Goal: Communication & Community: Answer question/provide support

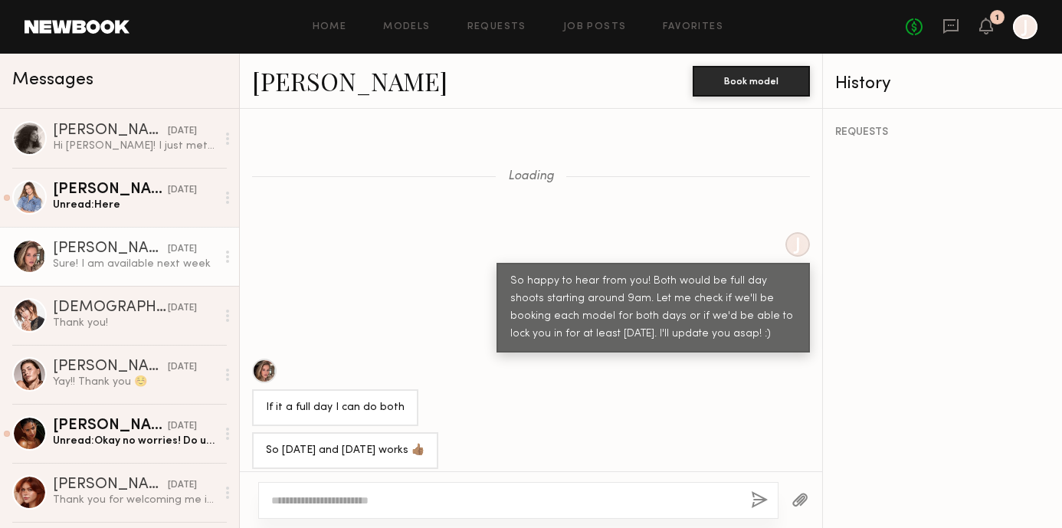
scroll to position [1038, 0]
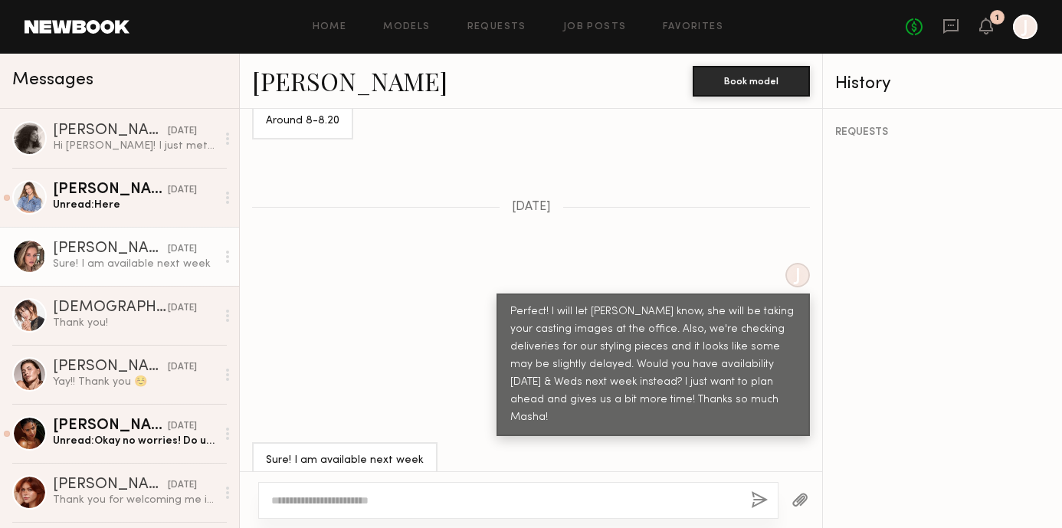
click at [312, 86] on link "Masha B." at bounding box center [349, 80] width 195 height 33
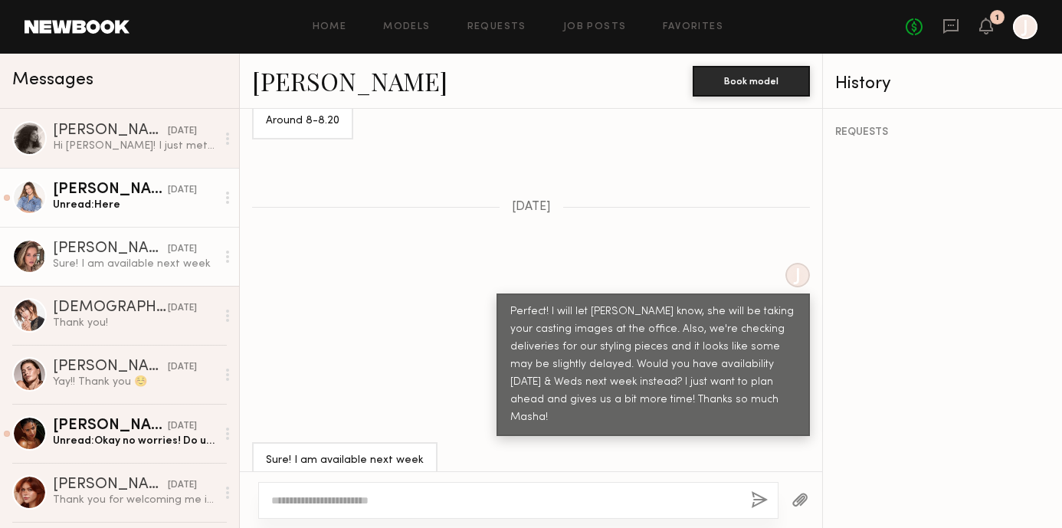
click at [105, 200] on div "Unread: Here" at bounding box center [134, 205] width 163 height 15
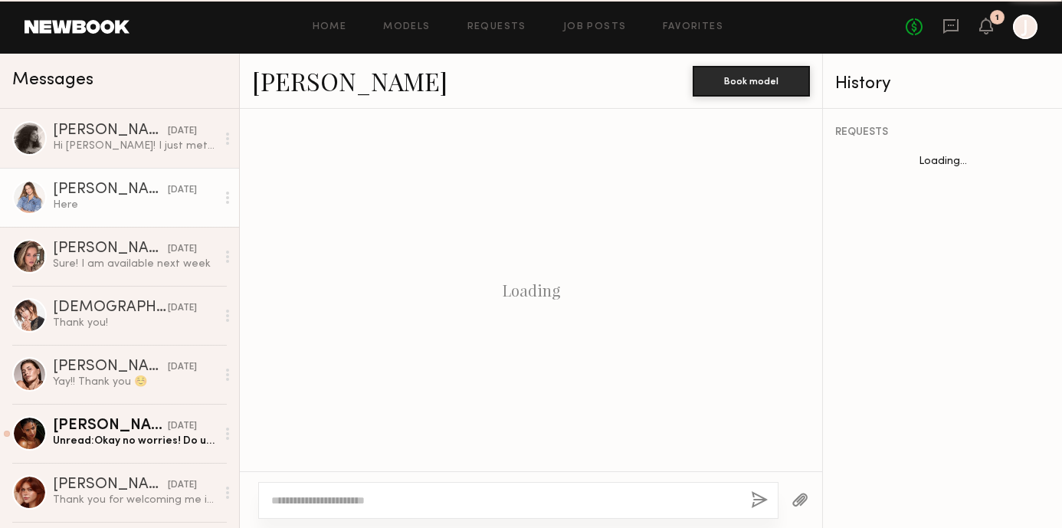
scroll to position [1186, 0]
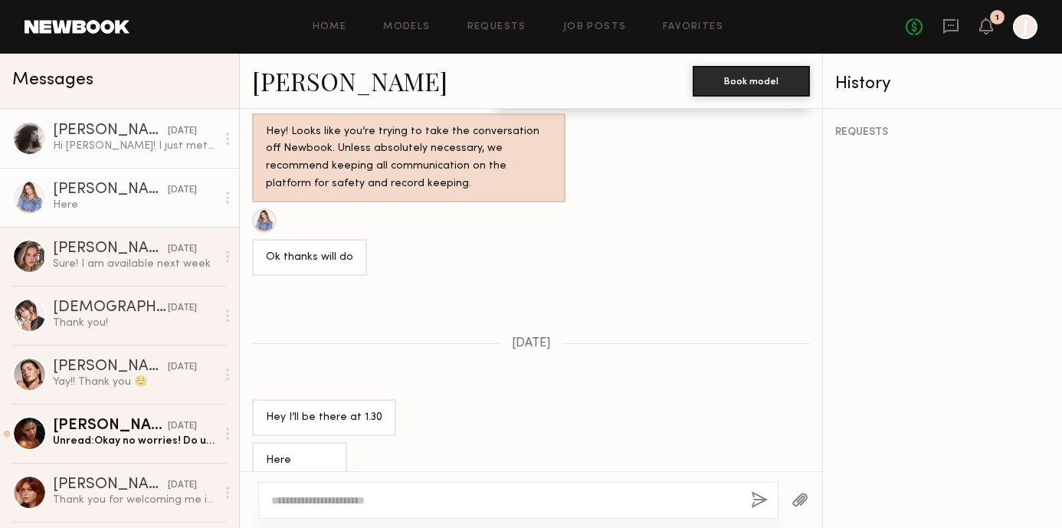
click at [134, 153] on link "Kaneema H. yesterday Hi Nataly! I just met with Fernanda for the casting. Thank…" at bounding box center [119, 138] width 239 height 59
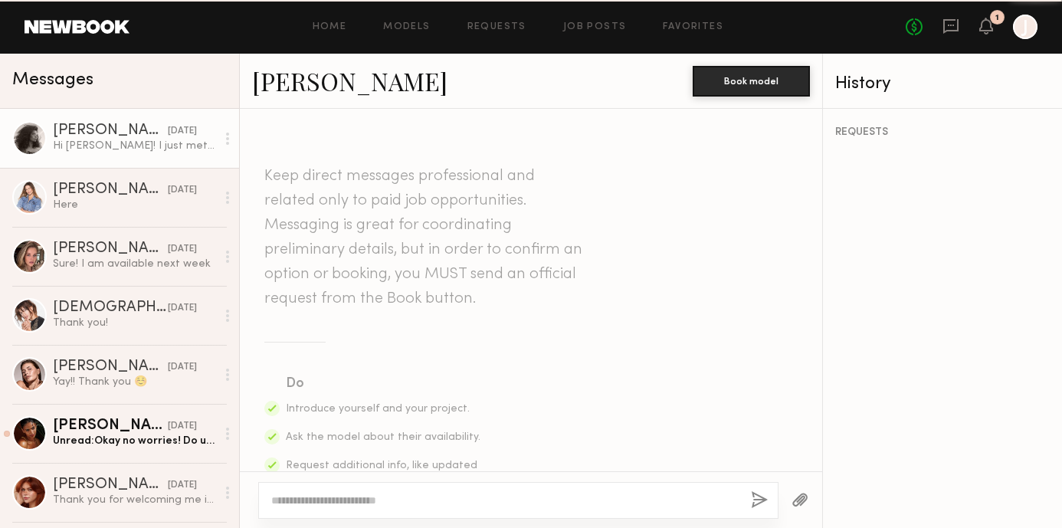
scroll to position [2083, 0]
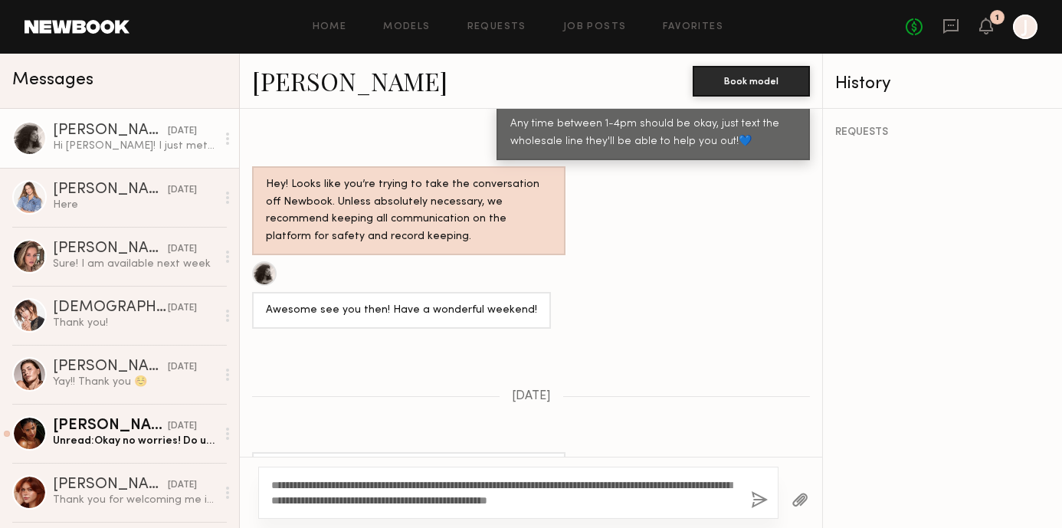
type textarea "**********"
click at [761, 493] on button "button" at bounding box center [759, 500] width 17 height 19
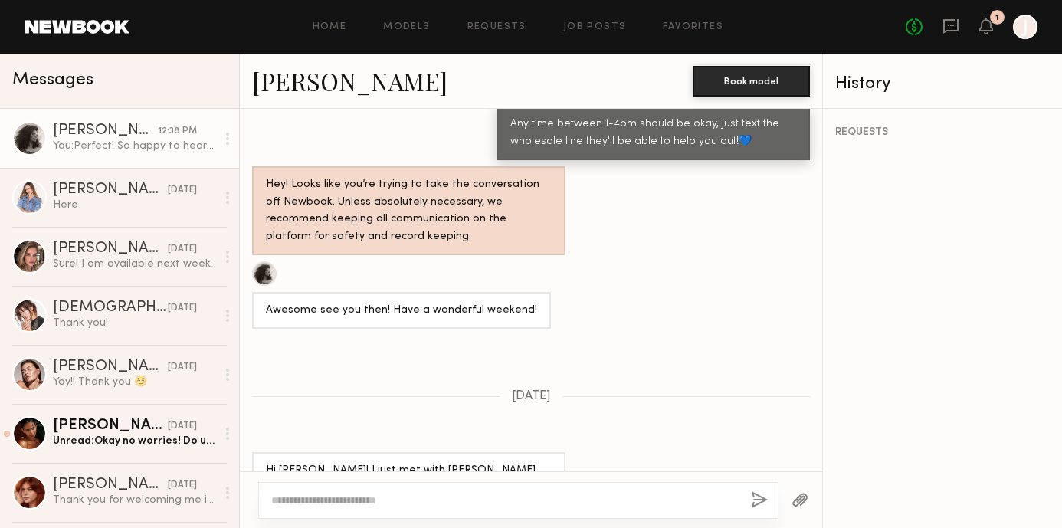
scroll to position [2411, 0]
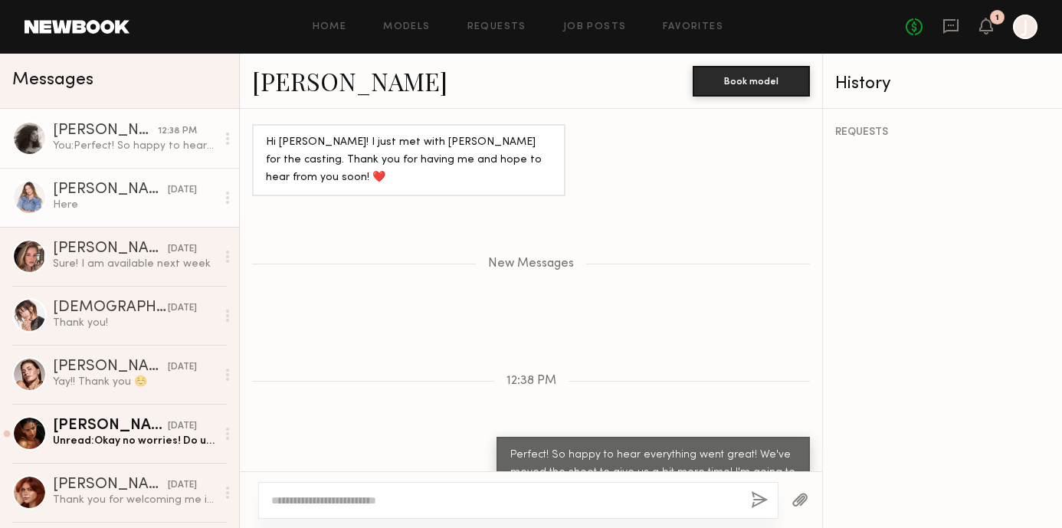
click at [142, 202] on div "Here" at bounding box center [134, 205] width 163 height 15
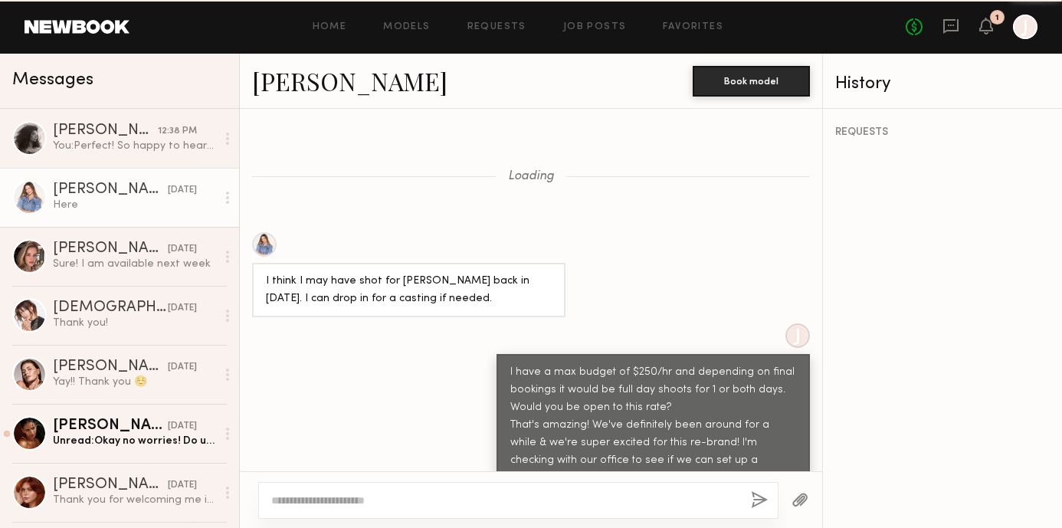
scroll to position [1186, 0]
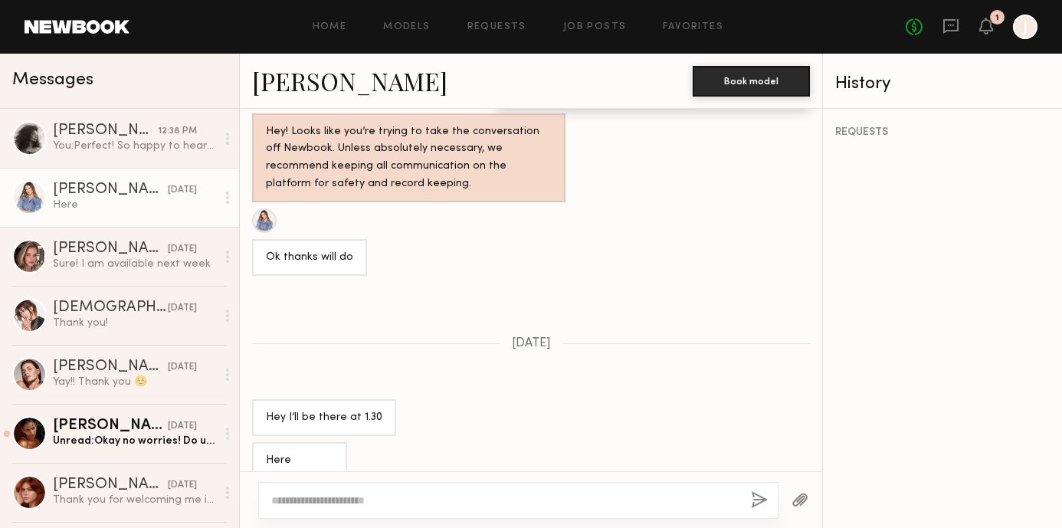
click at [294, 83] on link "Kyna L." at bounding box center [349, 80] width 195 height 33
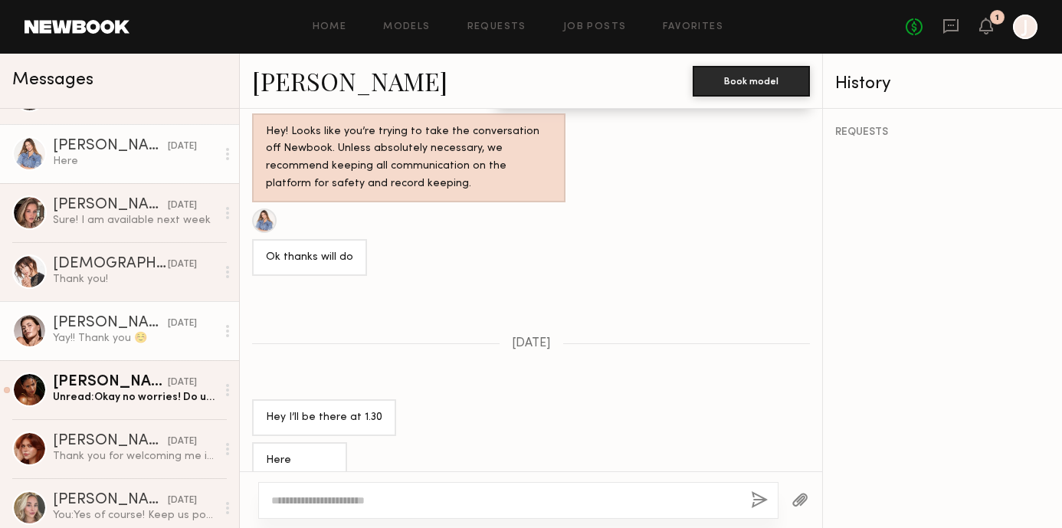
scroll to position [0, 0]
